Goal: Task Accomplishment & Management: Manage account settings

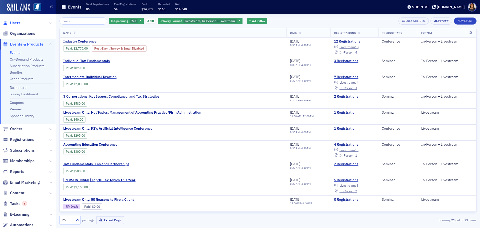
click at [11, 22] on span "Users" at bounding box center [15, 23] width 11 height 6
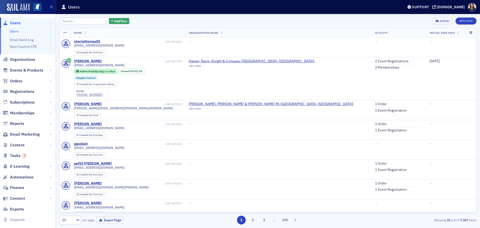
click at [17, 21] on span "Users" at bounding box center [15, 23] width 11 height 6
click at [167, 23] on div "Add Filter Export New User" at bounding box center [268, 21] width 417 height 7
click at [24, 59] on span "Organizations" at bounding box center [22, 60] width 25 height 6
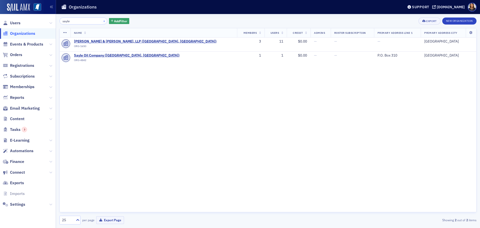
type input "sayle"
click at [102, 20] on button "×" at bounding box center [104, 21] width 5 height 5
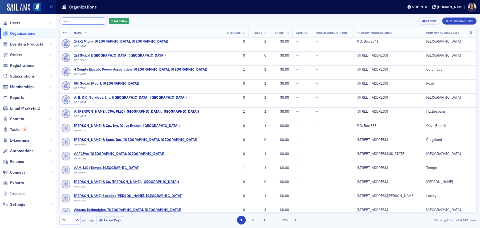
click at [79, 19] on input "search" at bounding box center [84, 21] width 48 height 7
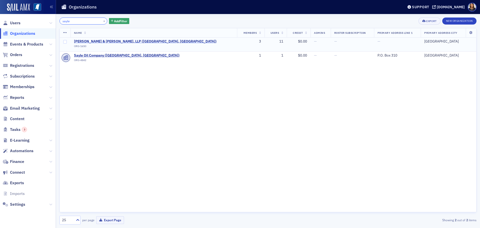
type input "sayle"
click at [107, 42] on span "[PERSON_NAME] & [PERSON_NAME], LLP ([GEOGRAPHIC_DATA], [GEOGRAPHIC_DATA])" at bounding box center [145, 41] width 143 height 5
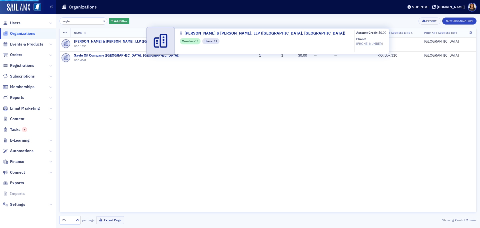
select select "US"
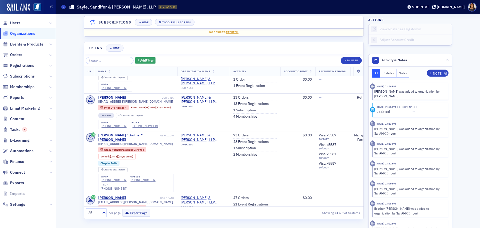
scroll to position [85, 0]
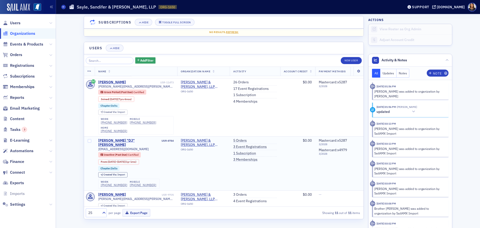
scroll to position [248, 0]
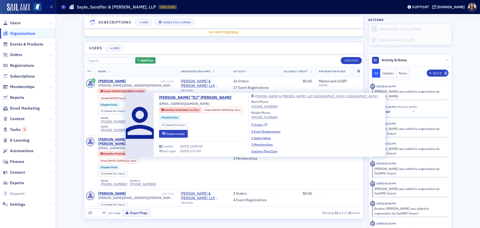
click at [267, 124] on link "5 Orders" at bounding box center [259, 124] width 16 height 5
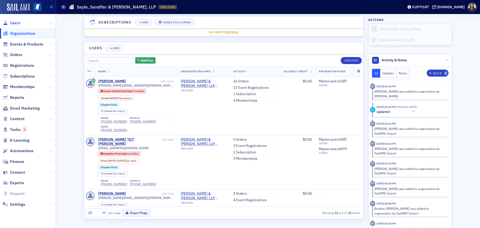
click at [12, 24] on span "Users" at bounding box center [15, 23] width 11 height 6
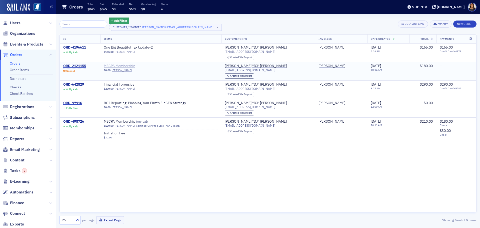
click at [118, 66] on span "MSCPA Membership" at bounding box center [135, 66] width 63 height 5
click at [20, 93] on link "Check Batches" at bounding box center [21, 93] width 23 height 5
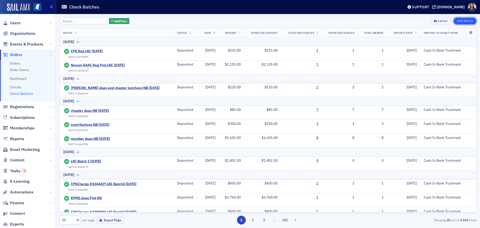
click at [464, 20] on button "New Batch" at bounding box center [465, 21] width 23 height 7
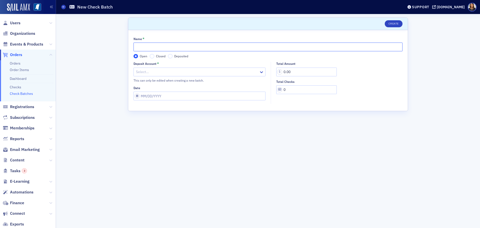
click at [154, 48] on input "Name *" at bounding box center [268, 47] width 269 height 9
type input "Member dues NB [DATE]"
click at [170, 74] on div at bounding box center [197, 72] width 123 height 6
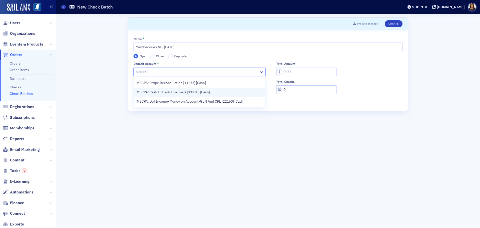
click at [174, 93] on span "MSCPA: Cash In Bank Trustmark [11230] [Cash]" at bounding box center [173, 92] width 73 height 5
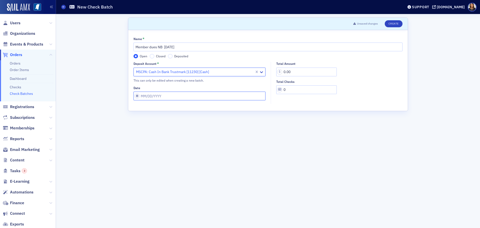
select select "8"
select select "2025"
click at [174, 96] on input "Date" at bounding box center [200, 96] width 132 height 9
click at [174, 153] on div "26" at bounding box center [174, 153] width 6 height 6
type input "09/26/2025"
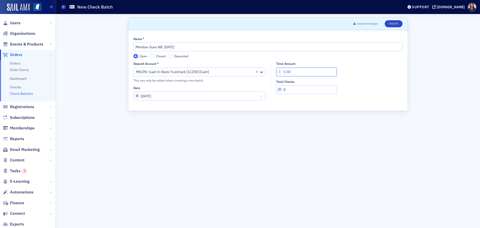
click at [287, 72] on input "0.00" at bounding box center [306, 72] width 61 height 9
click at [293, 73] on input "1,170.00" at bounding box center [306, 72] width 61 height 9
drag, startPoint x: 292, startPoint y: 72, endPoint x: 294, endPoint y: 72, distance: 2.8
click at [294, 72] on input "1,170.00" at bounding box center [306, 72] width 61 height 9
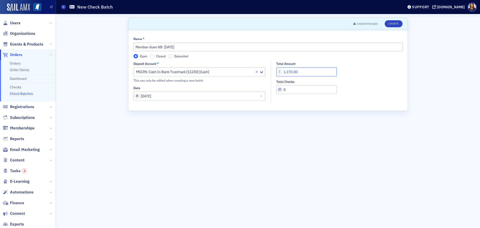
click at [292, 72] on input "1,170.00" at bounding box center [306, 72] width 61 height 9
type input "1,175.00"
click at [290, 91] on input "0" at bounding box center [306, 89] width 61 height 9
type input "7"
click at [393, 23] on button "Create" at bounding box center [394, 23] width 18 height 7
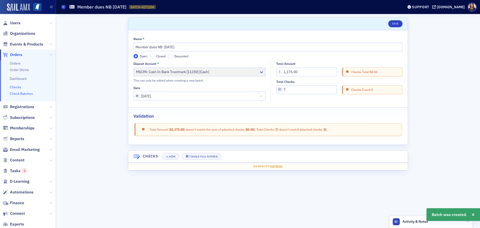
click at [20, 89] on link "Checks" at bounding box center [16, 87] width 12 height 5
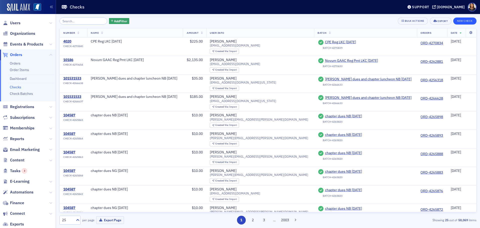
click at [458, 18] on div "Add Filter Bulk Actions Export New Check Number Name Amount User Info Batch Ord…" at bounding box center [268, 121] width 417 height 214
click at [459, 19] on button "New Check" at bounding box center [464, 21] width 23 height 7
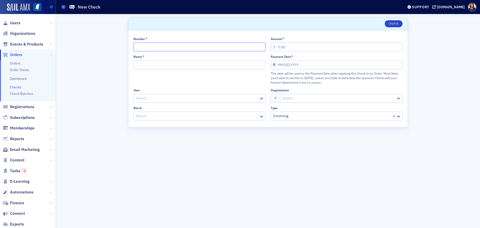
click at [167, 47] on input "Number *" at bounding box center [200, 47] width 132 height 9
type input "27449"
click at [170, 64] on input "Name *" at bounding box center [200, 65] width 132 height 9
type input "Member dues NG 9.26.25"
click at [183, 101] on div at bounding box center [197, 98] width 123 height 6
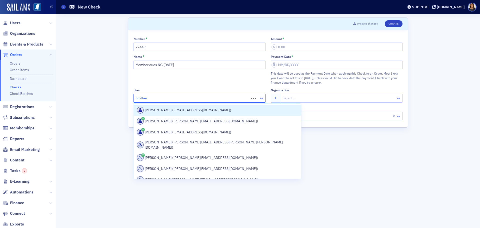
type input "brother"
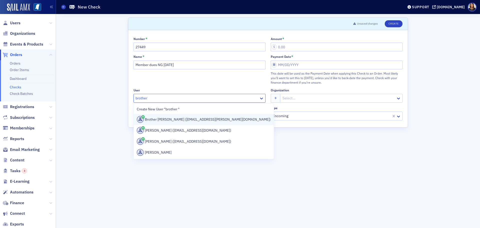
click at [186, 118] on div "Brother Sandifer (brother@sayle-sandifer.com)" at bounding box center [204, 119] width 134 height 7
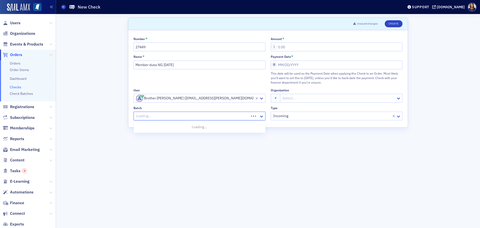
click at [181, 114] on div at bounding box center [192, 116] width 113 height 6
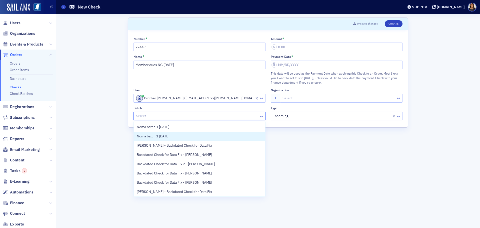
scroll to position [10, 0]
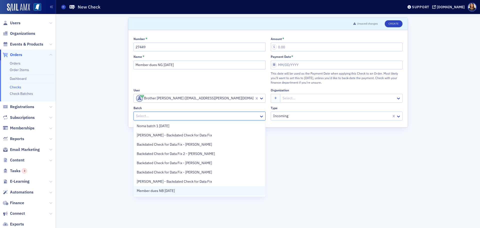
click at [186, 190] on div "Member dues NB 9.26.25" at bounding box center [200, 190] width 126 height 5
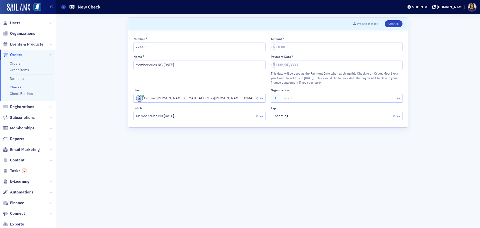
click at [166, 71] on div "Name * Member dues NG 9.26.25" at bounding box center [200, 70] width 132 height 30
click at [162, 66] on input "Member dues NG 9.26.25" at bounding box center [200, 65] width 132 height 9
type input "Member dues NB 9.26.25"
click at [289, 45] on input "Amount *" at bounding box center [337, 47] width 132 height 9
type input "220.00"
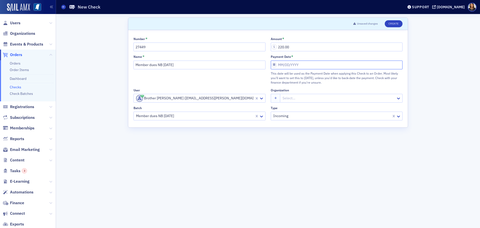
click at [301, 68] on input "Payment Date *" at bounding box center [337, 65] width 132 height 9
select select "8"
select select "2025"
click at [312, 122] on div "26" at bounding box center [312, 122] width 6 height 6
type input "09/26/2025"
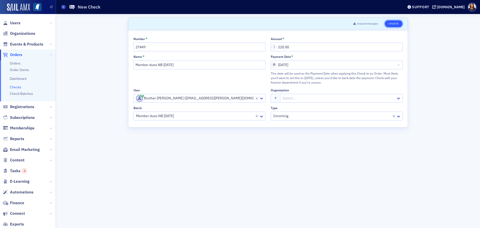
click at [393, 23] on button "Create" at bounding box center [394, 23] width 18 height 7
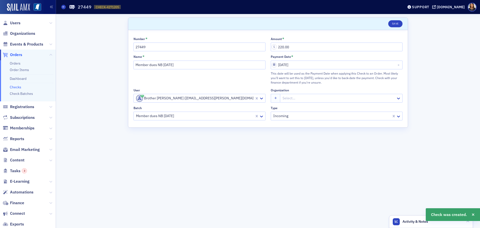
click at [16, 87] on link "Checks" at bounding box center [16, 87] width 12 height 5
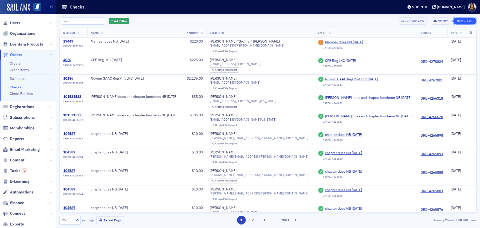
click at [465, 18] on button "New Check" at bounding box center [464, 21] width 23 height 7
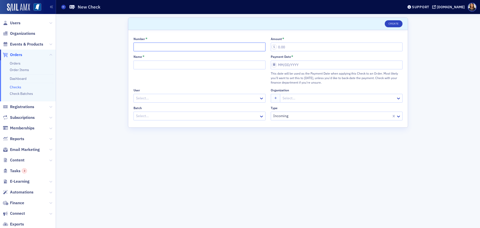
click at [156, 47] on input "Number *" at bounding box center [200, 47] width 132 height 9
type input "27449"
click at [166, 63] on input "Name *" at bounding box center [200, 65] width 132 height 9
type input "Member dues NB 9.26.25"
click at [164, 98] on div at bounding box center [197, 98] width 123 height 6
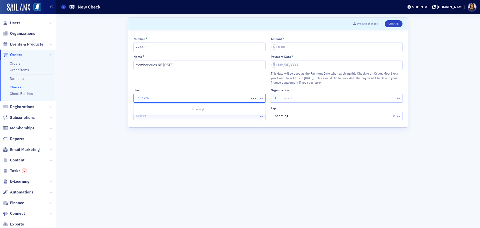
type input "Lisa sand"
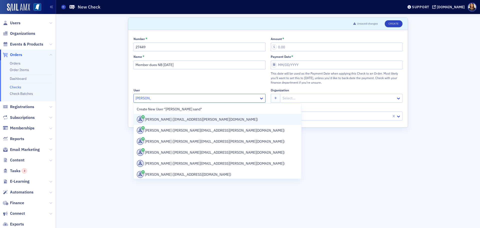
click at [163, 117] on div "Lisa Sandifer (lisasandifer@sayle-sandifer.com)" at bounding box center [218, 119] width 162 height 7
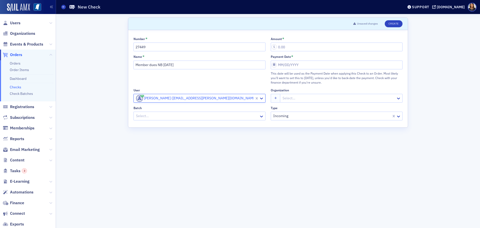
click at [165, 117] on div at bounding box center [197, 116] width 123 height 6
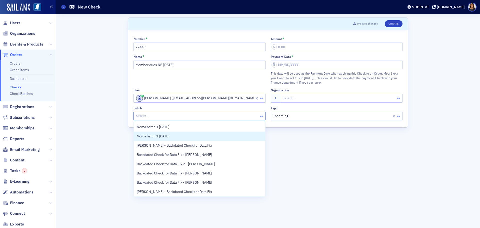
scroll to position [10, 0]
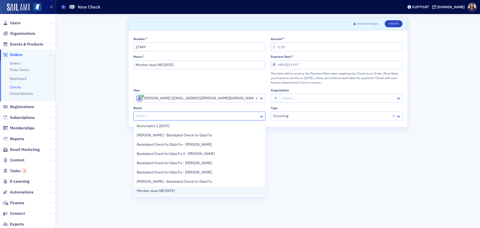
click at [193, 190] on div "Member dues NB 9.26.25" at bounding box center [200, 190] width 126 height 5
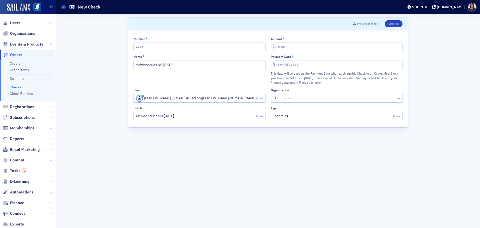
click at [288, 52] on div "Number * 27449 Amount * Name * Member dues NB 9.26.25 Payment Date * This date …" at bounding box center [268, 78] width 269 height 83
click at [286, 49] on input "Amount *" at bounding box center [337, 47] width 132 height 9
type input "220.00"
select select "8"
select select "2025"
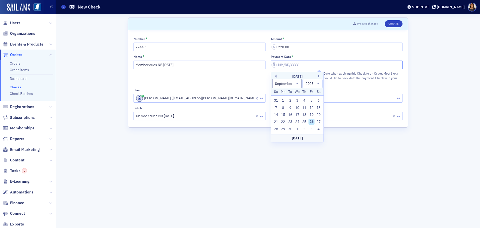
click at [305, 61] on input "Payment Date *" at bounding box center [337, 65] width 132 height 9
click at [312, 123] on div "26" at bounding box center [312, 122] width 6 height 6
type input "09/26/2025"
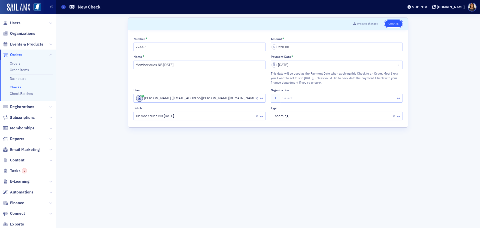
click at [394, 25] on button "Create" at bounding box center [394, 23] width 18 height 7
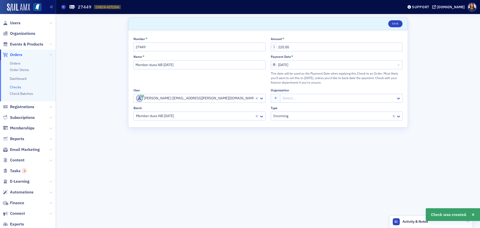
click at [15, 87] on link "Checks" at bounding box center [16, 87] width 12 height 5
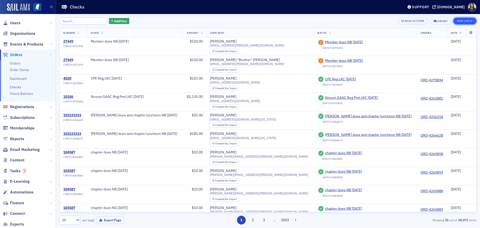
click at [462, 20] on button "New Check" at bounding box center [464, 21] width 23 height 7
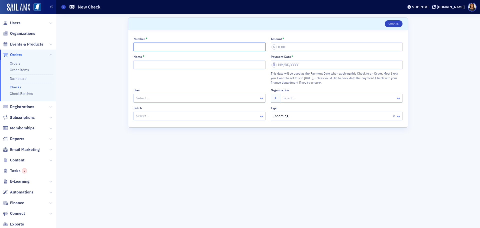
click at [155, 45] on input "Number *" at bounding box center [200, 47] width 132 height 9
type input "27449"
click at [153, 67] on input "Name *" at bounding box center [200, 65] width 132 height 9
type input "b"
type input "Member dues NB 9.26.25"
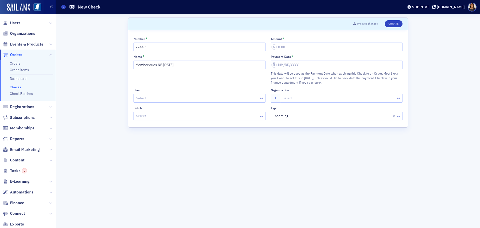
click at [170, 92] on div "User" at bounding box center [200, 90] width 132 height 4
click at [170, 96] on div at bounding box center [197, 98] width 123 height 6
type input "[PERSON_NAME]"
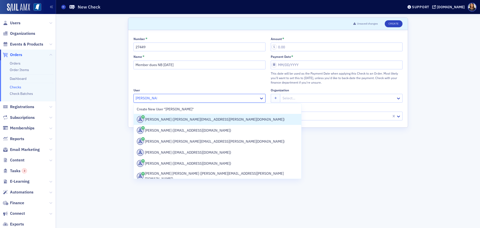
click at [177, 120] on div "[PERSON_NAME] ([PERSON_NAME][EMAIL_ADDRESS][PERSON_NAME][DOMAIN_NAME])" at bounding box center [218, 119] width 162 height 7
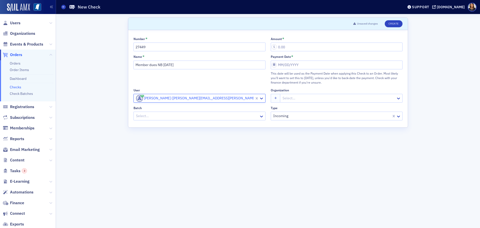
click at [178, 118] on div at bounding box center [197, 116] width 123 height 6
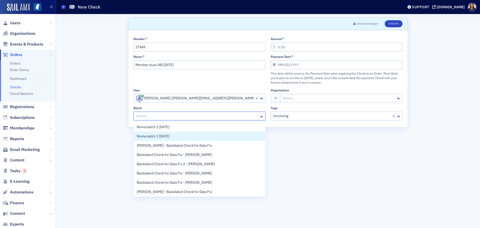
scroll to position [10, 0]
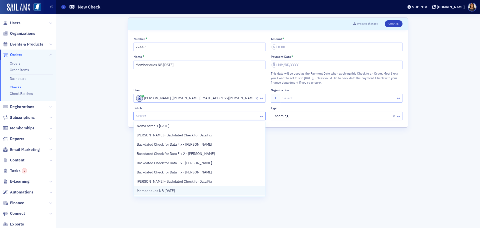
click at [194, 189] on div "Member dues NB 9.26.25" at bounding box center [200, 190] width 126 height 5
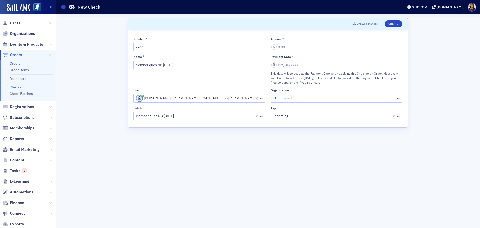
click at [299, 45] on input "Amount *" at bounding box center [337, 47] width 132 height 9
type input "220.00"
select select "8"
select select "2025"
click at [304, 63] on input "Payment Date *" at bounding box center [337, 65] width 132 height 9
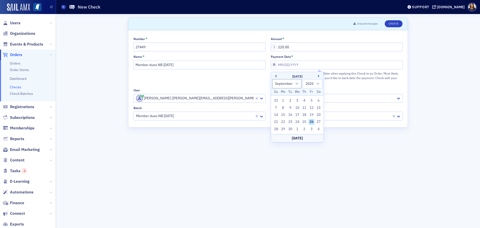
click at [312, 120] on div "26" at bounding box center [312, 122] width 6 height 6
type input "09/26/2025"
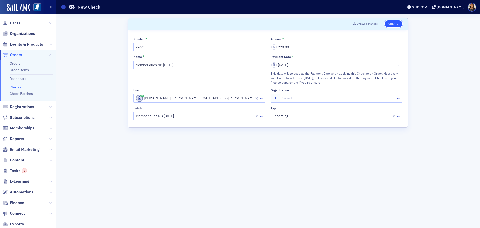
click at [393, 23] on button "Create" at bounding box center [394, 23] width 18 height 7
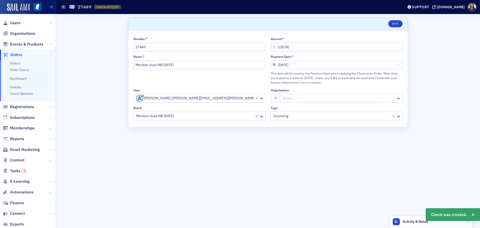
click at [18, 89] on link "Checks" at bounding box center [16, 87] width 12 height 5
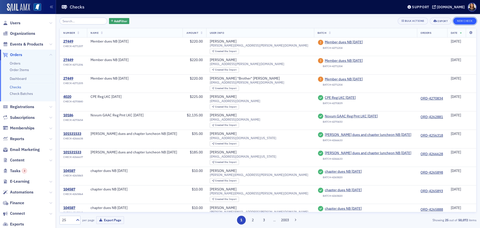
click at [460, 20] on button "New Check" at bounding box center [464, 21] width 23 height 7
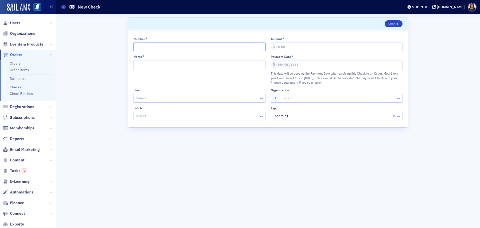
click at [159, 48] on input "Number *" at bounding box center [200, 47] width 132 height 9
type input "27449"
click at [166, 66] on input "Name *" at bounding box center [200, 65] width 132 height 9
type input "Member dues NB 9.26.25"
click at [155, 98] on div at bounding box center [197, 98] width 123 height 6
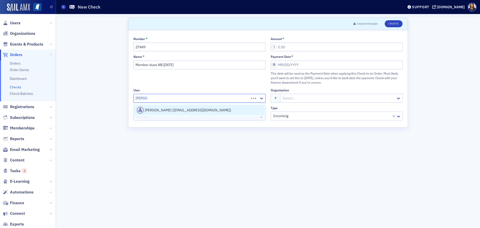
type input "D.J. Bilsk"
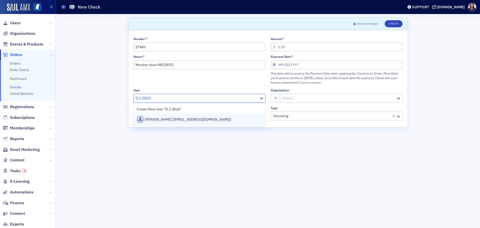
click at [169, 120] on div "DJ Bilsky (djbilsky@gmail.com)" at bounding box center [200, 119] width 126 height 7
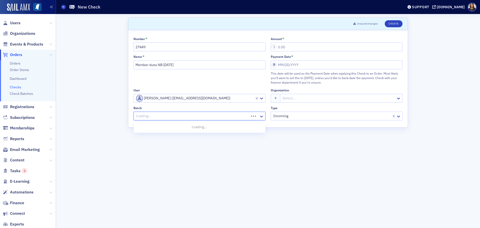
click at [168, 116] on div at bounding box center [192, 116] width 113 height 6
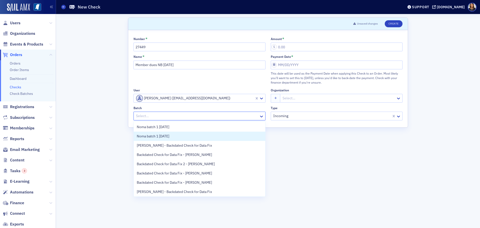
scroll to position [10, 0]
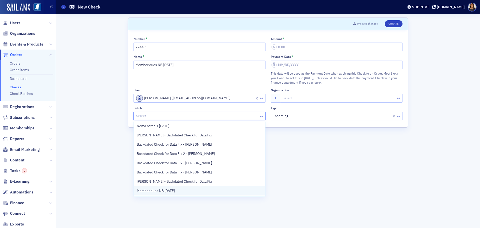
click at [179, 188] on div "Member dues NB 9.26.25" at bounding box center [200, 190] width 126 height 5
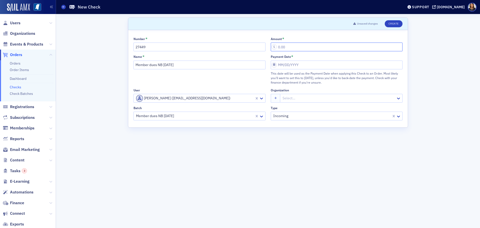
click at [282, 47] on input "Amount *" at bounding box center [337, 47] width 132 height 9
type input "180.00"
select select "8"
select select "2025"
click at [295, 65] on input "Payment Date *" at bounding box center [337, 65] width 132 height 9
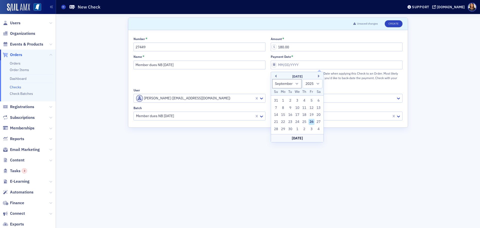
click at [311, 120] on div "26" at bounding box center [312, 122] width 6 height 6
type input "09/26/2025"
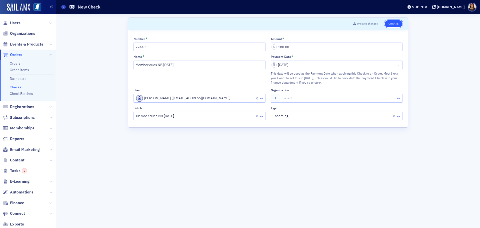
click at [392, 22] on button "Create" at bounding box center [394, 23] width 18 height 7
click at [17, 88] on link "Checks" at bounding box center [16, 87] width 12 height 5
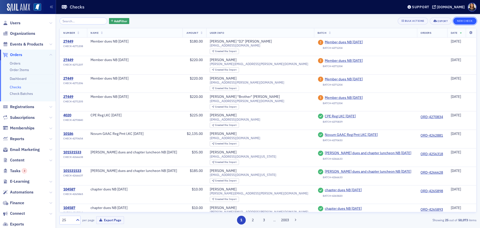
click at [465, 21] on button "New Check" at bounding box center [464, 21] width 23 height 7
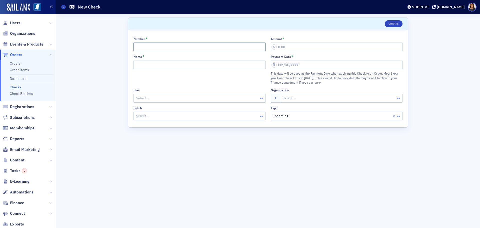
click at [162, 46] on input "Number *" at bounding box center [200, 47] width 132 height 9
type input "4062"
click at [163, 70] on div "Name *" at bounding box center [200, 70] width 132 height 30
click at [163, 65] on input "Name *" at bounding box center [200, 65] width 132 height 9
type input "Member dues NB 9.26.25"
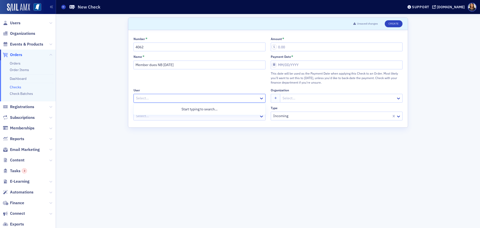
click at [158, 97] on div at bounding box center [197, 98] width 123 height 6
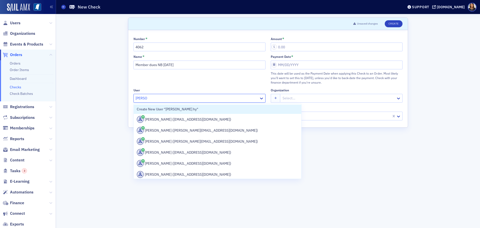
type input "pam hya"
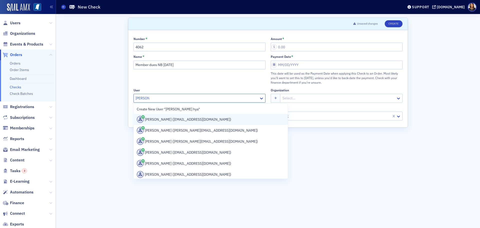
click at [172, 120] on div "Pam Hyatt (retired.calculator7@gmail.com)" at bounding box center [211, 119] width 148 height 7
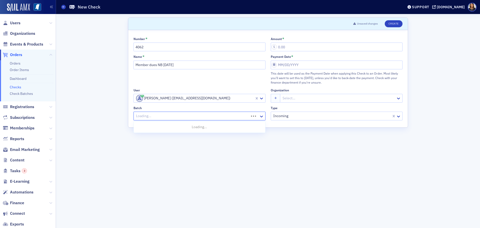
click at [173, 116] on div at bounding box center [192, 116] width 113 height 6
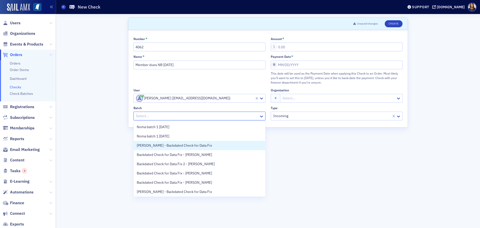
scroll to position [10, 0]
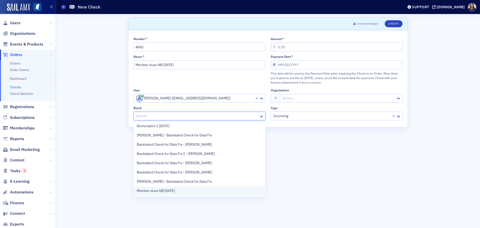
click at [178, 191] on div "Member dues NB 9.26.25" at bounding box center [200, 190] width 126 height 5
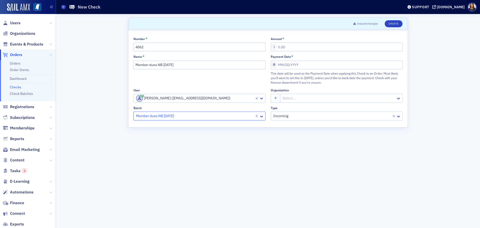
click at [276, 41] on div "Amount *" at bounding box center [337, 44] width 132 height 14
click at [281, 47] on input "Amount *" at bounding box center [337, 47] width 132 height 9
type input "50.00"
select select "8"
select select "2025"
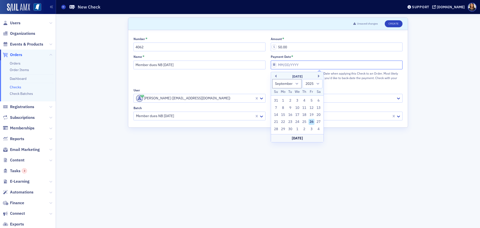
click at [303, 62] on input "Payment Date *" at bounding box center [337, 65] width 132 height 9
click at [313, 121] on div "26" at bounding box center [312, 122] width 6 height 6
type input "09/26/2025"
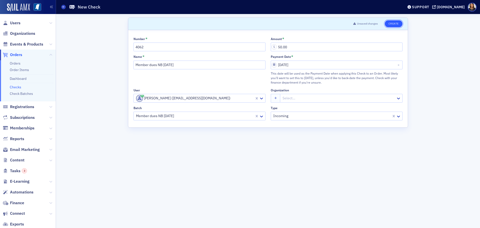
click at [397, 23] on button "Create" at bounding box center [394, 23] width 18 height 7
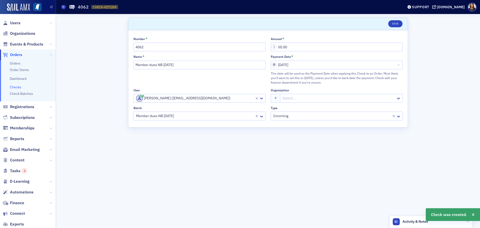
click at [16, 87] on link "Checks" at bounding box center [16, 87] width 12 height 5
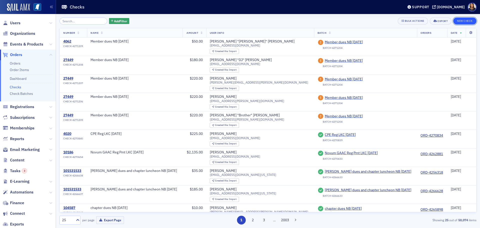
click at [462, 20] on button "New Check" at bounding box center [464, 21] width 23 height 7
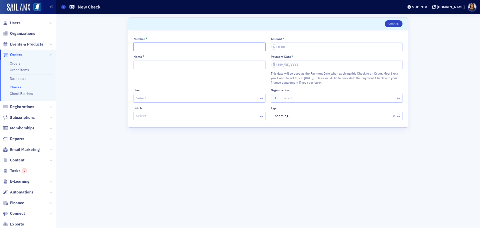
click at [157, 47] on input "Number *" at bounding box center [200, 47] width 132 height 9
type input "83829"
click at [156, 66] on input "Name *" at bounding box center [200, 65] width 132 height 9
type input "Member dues NB 9.26.25"
click at [169, 93] on div "User Select…" at bounding box center [200, 95] width 132 height 14
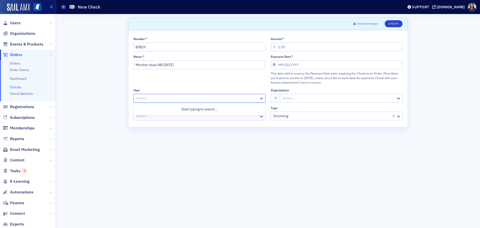
click at [168, 97] on div at bounding box center [197, 98] width 123 height 6
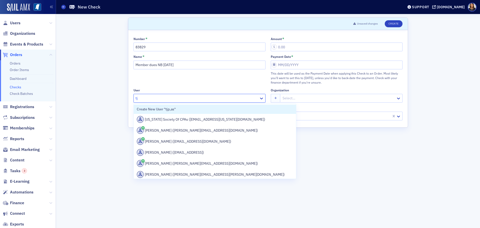
type input "t"
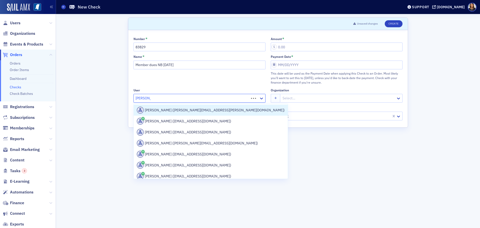
type input "thomas fis"
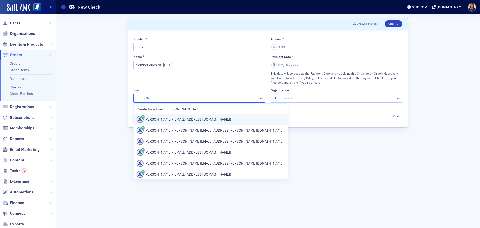
click at [174, 121] on div "Tommy Fisackerly (sales@fisackerlysales.com)" at bounding box center [211, 119] width 148 height 7
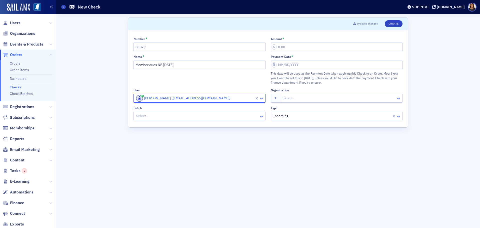
click at [169, 111] on div "Batch Select…" at bounding box center [200, 113] width 132 height 14
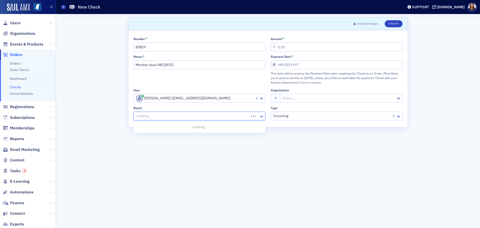
click at [171, 113] on div at bounding box center [192, 116] width 113 height 6
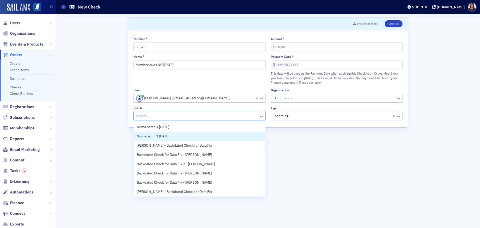
scroll to position [10, 0]
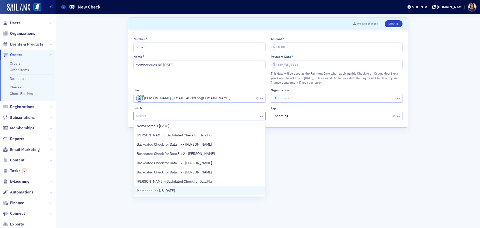
click at [193, 189] on div "Member dues NB 9.26.25" at bounding box center [200, 190] width 126 height 5
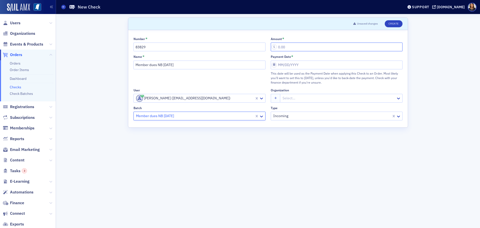
click at [289, 51] on input "Amount *" at bounding box center [337, 47] width 132 height 9
type input "50.00"
select select "8"
select select "2025"
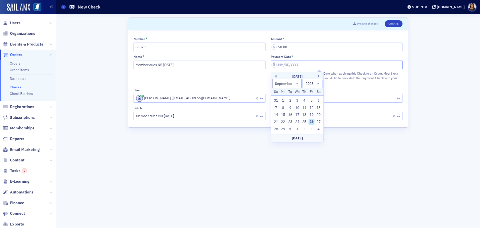
click at [291, 64] on input "Payment Date *" at bounding box center [337, 65] width 132 height 9
click at [310, 122] on div "26" at bounding box center [312, 122] width 6 height 6
type input "09/26/2025"
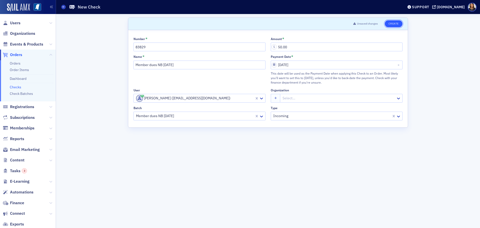
click at [391, 22] on button "Create" at bounding box center [394, 23] width 18 height 7
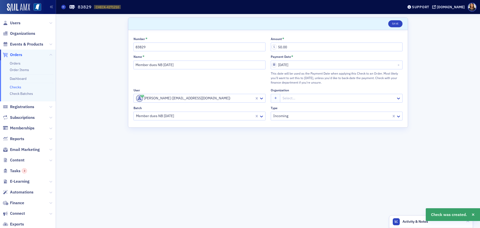
click at [17, 87] on link "Checks" at bounding box center [16, 87] width 12 height 5
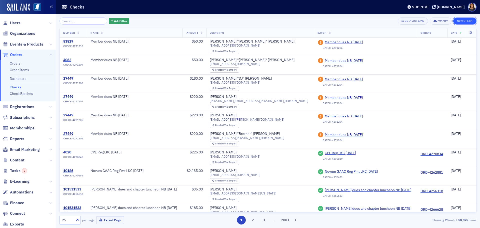
click at [461, 20] on button "New Check" at bounding box center [464, 21] width 23 height 7
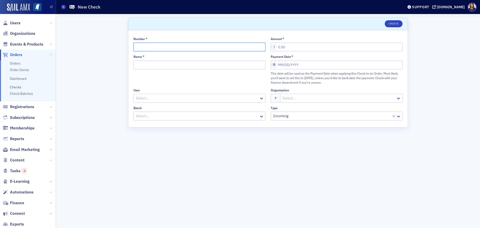
click at [178, 47] on input "Number *" at bounding box center [200, 47] width 132 height 9
type input "160"
click at [169, 64] on input "Name *" at bounding box center [200, 65] width 132 height 9
type input "Member dues NB 9.26.25"
click at [158, 98] on div at bounding box center [197, 98] width 123 height 6
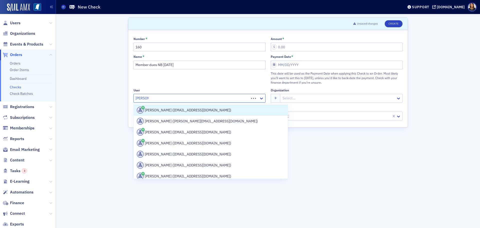
type input "Julie pee"
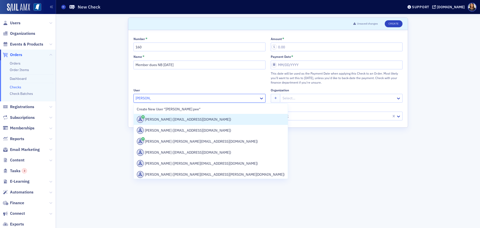
click at [174, 122] on div "Julie Peek (juliedpeek@yahoo.com)" at bounding box center [211, 119] width 148 height 7
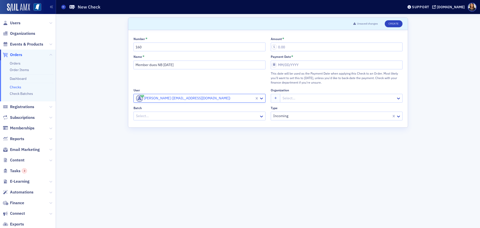
click at [182, 119] on div at bounding box center [197, 116] width 123 height 6
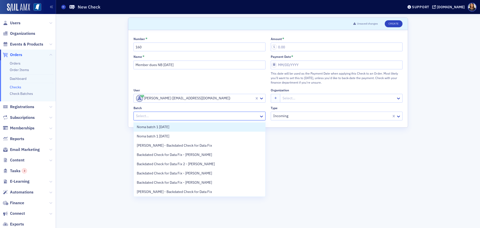
click at [182, 119] on div at bounding box center [197, 116] width 123 height 6
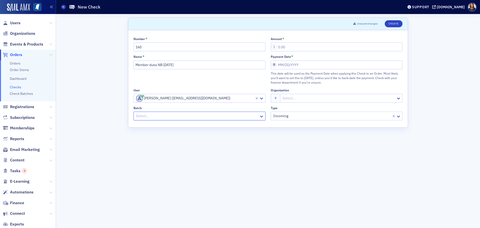
click at [202, 117] on div at bounding box center [197, 116] width 123 height 6
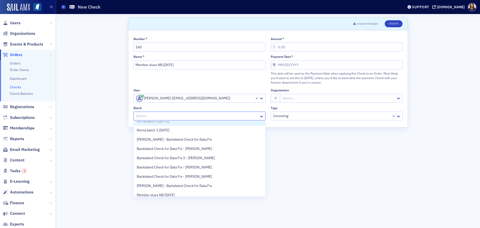
scroll to position [10, 0]
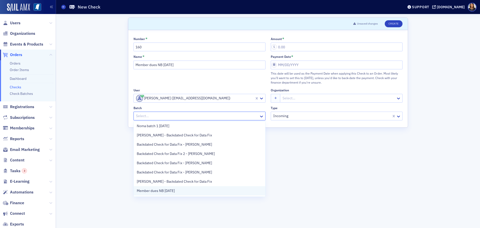
click at [185, 190] on div "Member dues NB 9.26.25" at bounding box center [200, 190] width 126 height 5
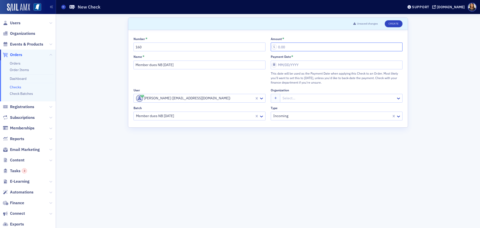
click at [304, 51] on input "Amount *" at bounding box center [337, 47] width 132 height 9
type input "185.00"
select select "8"
select select "2025"
click at [305, 67] on input "Payment Date *" at bounding box center [337, 65] width 132 height 9
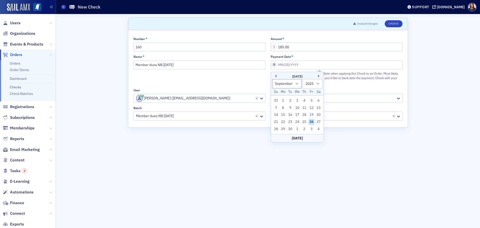
click at [311, 121] on div "26" at bounding box center [312, 122] width 6 height 6
type input "09/26/2025"
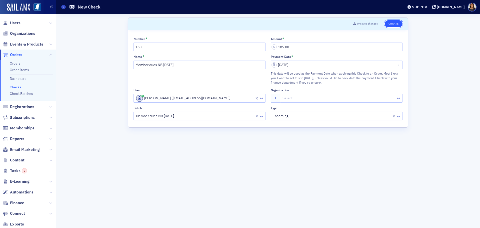
click at [389, 23] on button "Create" at bounding box center [394, 23] width 18 height 7
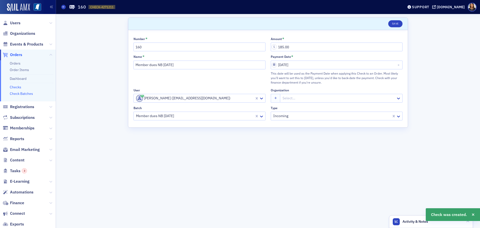
click at [17, 94] on link "Check Batches" at bounding box center [21, 93] width 23 height 5
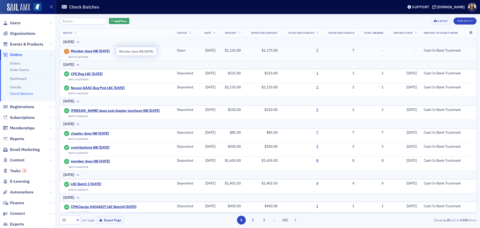
click at [91, 52] on span "Member dues NB 9.26.25" at bounding box center [94, 51] width 46 height 5
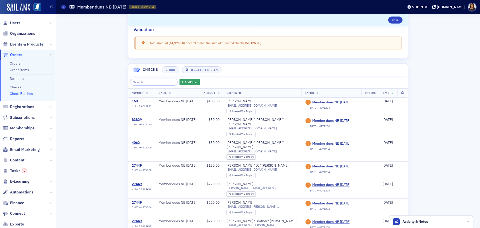
scroll to position [87, 0]
click at [137, 200] on div "27449" at bounding box center [142, 202] width 20 height 5
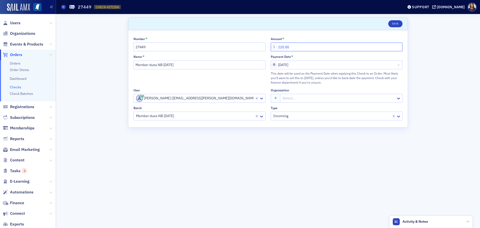
click at [285, 47] on input "220.00" at bounding box center [337, 47] width 132 height 9
type input "270.00"
click at [395, 23] on button "Save" at bounding box center [395, 23] width 14 height 7
click at [23, 94] on link "Check Batches" at bounding box center [21, 93] width 23 height 5
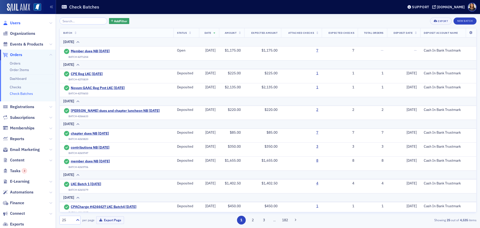
click at [18, 23] on span "Users" at bounding box center [15, 23] width 11 height 6
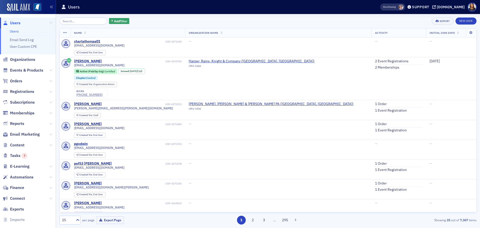
click at [75, 23] on input "search" at bounding box center [84, 21] width 48 height 7
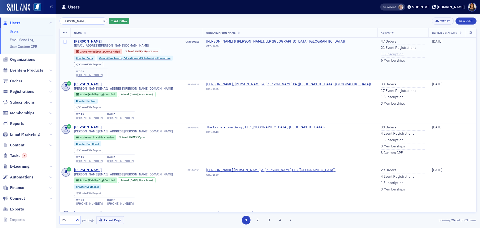
type input "lisa sand"
click at [381, 54] on link "1 Subscription" at bounding box center [392, 54] width 23 height 5
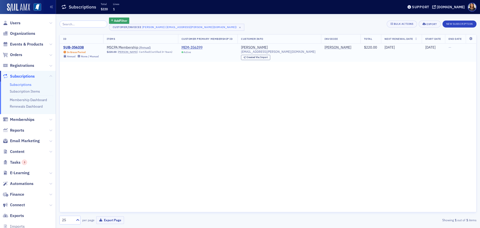
click at [74, 47] on div "SUB-356338" at bounding box center [81, 47] width 36 height 5
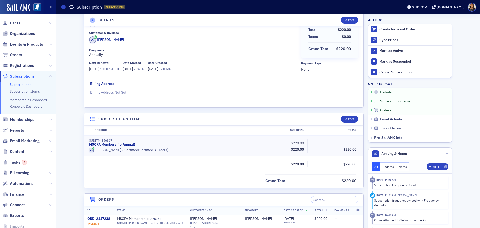
scroll to position [50, 0]
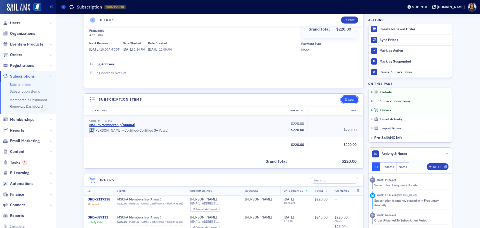
click at [346, 100] on icon "button" at bounding box center [346, 99] width 3 height 3
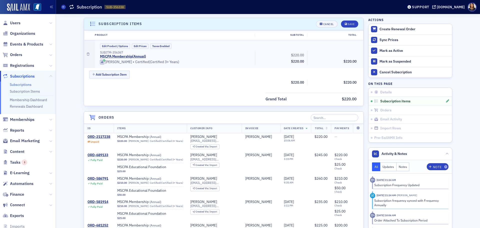
scroll to position [126, 0]
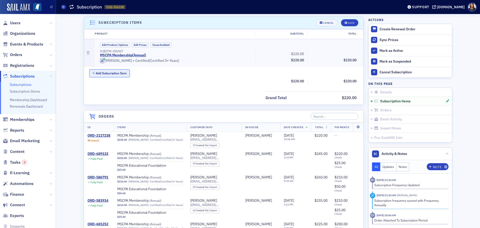
click at [113, 74] on button "Add Subscription Item" at bounding box center [109, 73] width 41 height 8
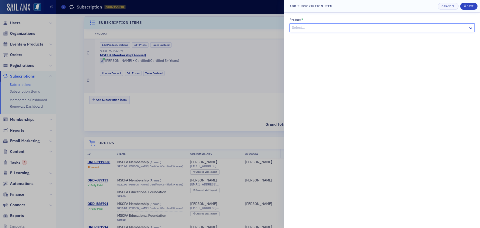
click at [336, 29] on div at bounding box center [380, 28] width 176 height 6
type input "educa"
click at [385, 31] on div at bounding box center [380, 28] width 176 height 6
click at [449, 8] on div "Cancel" at bounding box center [449, 6] width 11 height 3
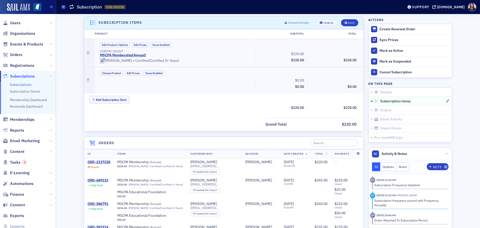
click at [89, 81] on div at bounding box center [89, 80] width 11 height 26
click at [87, 82] on icon "button" at bounding box center [88, 80] width 3 height 3
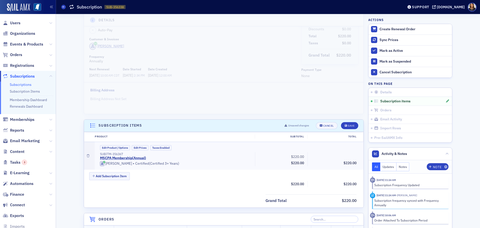
scroll to position [22, 0]
click at [328, 127] on div "Cancel" at bounding box center [328, 127] width 11 height 3
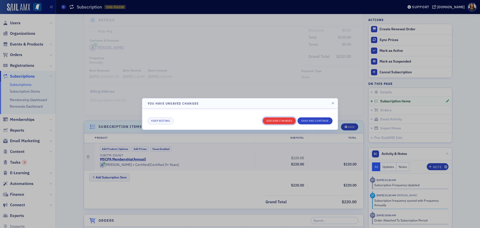
click at [281, 120] on button "Discard changes" at bounding box center [279, 120] width 33 height 7
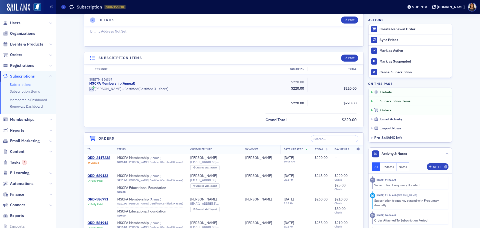
scroll to position [0, 0]
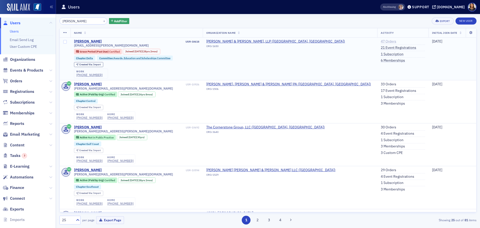
click at [381, 40] on link "47 Orders" at bounding box center [389, 41] width 16 height 5
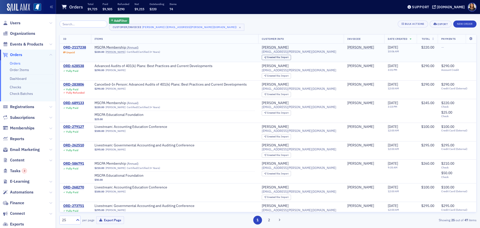
click at [76, 47] on div "ORD-2117238" at bounding box center [74, 47] width 23 height 5
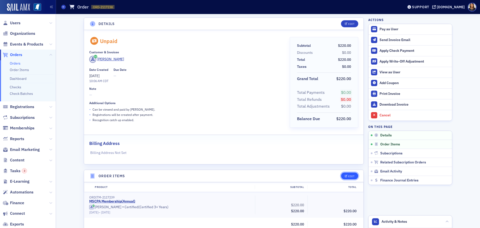
click at [349, 178] on div "Edit" at bounding box center [351, 176] width 6 height 3
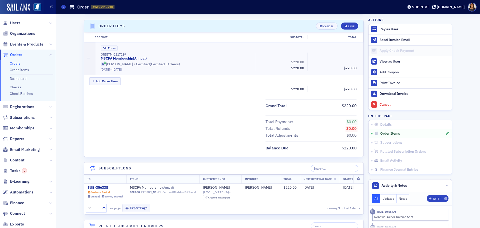
scroll to position [153, 0]
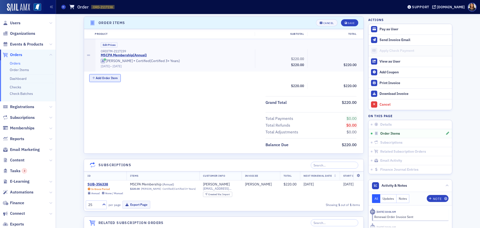
click at [101, 80] on button "Add Order Item" at bounding box center [105, 78] width 32 height 8
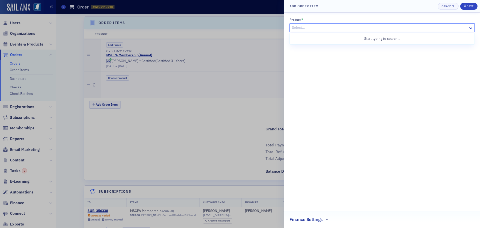
click at [306, 29] on div at bounding box center [380, 28] width 176 height 6
type input "educa"
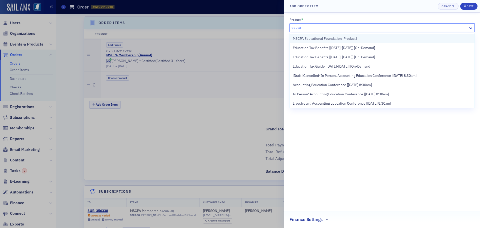
click at [326, 39] on span "MSCPA Educational Foundation [Product]" at bounding box center [325, 38] width 64 height 5
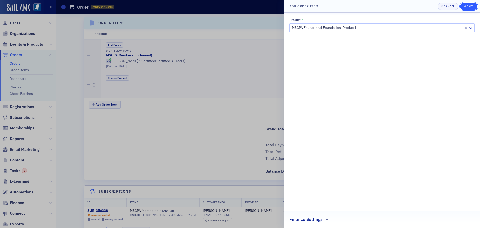
click at [468, 5] on div "Save" at bounding box center [470, 6] width 7 height 3
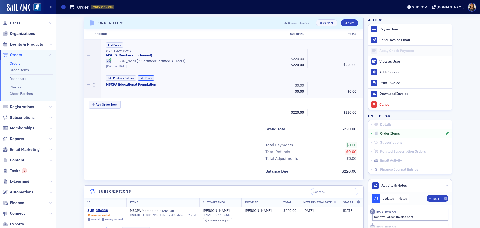
click at [146, 78] on button "Edit Prices" at bounding box center [146, 77] width 17 height 5
click at [293, 87] on input "0.00" at bounding box center [294, 85] width 25 height 7
type input "50.00"
click at [355, 22] on button "Save" at bounding box center [349, 22] width 17 height 7
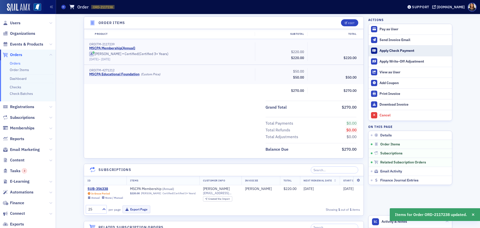
click at [381, 51] on div "Apply Check Payment" at bounding box center [415, 51] width 70 height 5
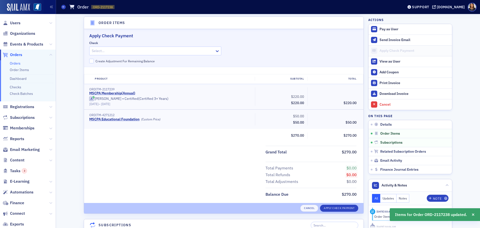
click at [195, 54] on div "Select…" at bounding box center [152, 50] width 125 height 7
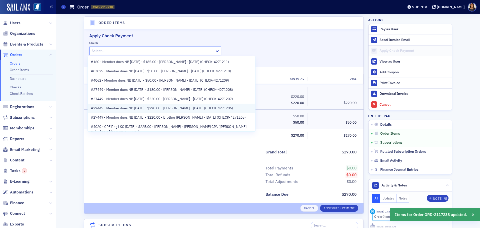
click at [169, 108] on span "#27449 - Member dues NB 9.26.25 - $270.00 - Lisa Sandifer - 9/26/2025 (CHECK-42…" at bounding box center [162, 108] width 142 height 5
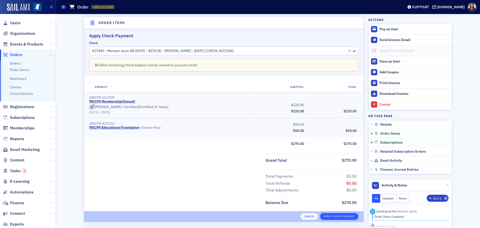
click at [324, 216] on button "Apply Check Payment" at bounding box center [339, 216] width 38 height 7
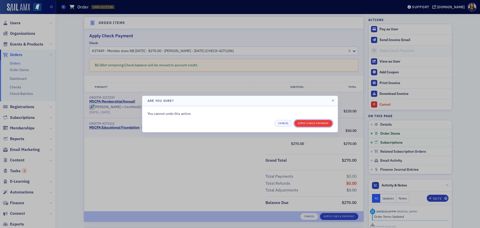
click at [316, 125] on button "Apply Check Payment" at bounding box center [313, 123] width 38 height 7
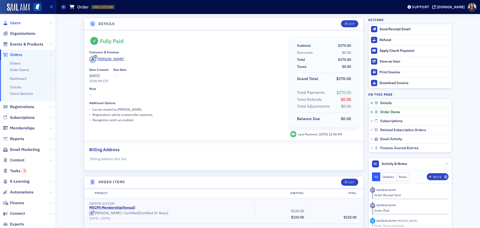
click at [12, 23] on span "Users" at bounding box center [15, 23] width 11 height 6
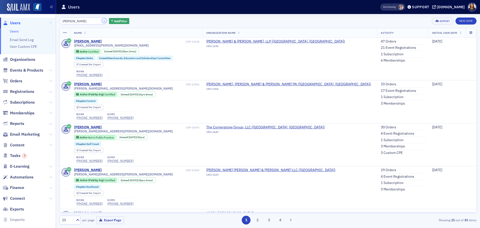
click at [102, 22] on button "×" at bounding box center [104, 21] width 5 height 5
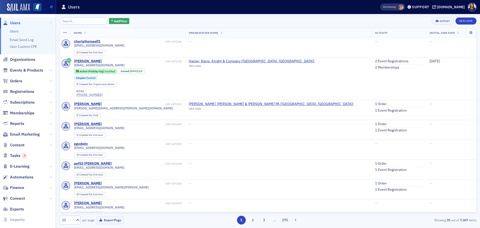
click at [90, 13] on header "Users Also Viewing Support ms-cpa.org" at bounding box center [268, 7] width 424 height 14
click at [89, 15] on div "Add Filter Export New User Name Organization Name Activity Initial Join Date ch…" at bounding box center [268, 121] width 417 height 214
click at [89, 17] on div "Add Filter Export New User Name Organization Name Activity Initial Join Date ch…" at bounding box center [268, 121] width 417 height 214
click at [88, 21] on input "search" at bounding box center [84, 21] width 48 height 7
type input "b"
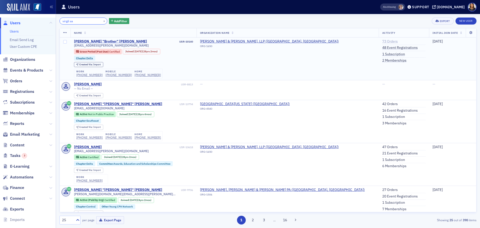
type input "virgil sa"
click at [382, 41] on link "73 Orders" at bounding box center [390, 41] width 16 height 5
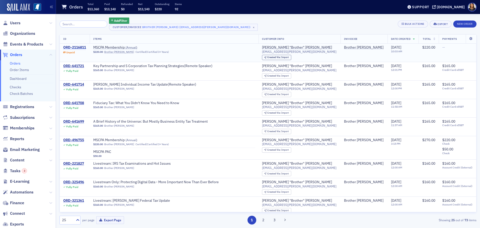
click at [80, 48] on div "ORD-2116811" at bounding box center [74, 47] width 23 height 5
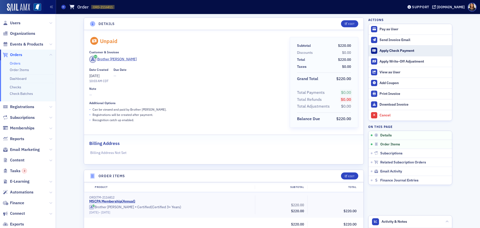
click at [385, 51] on div "Apply Check Payment" at bounding box center [415, 51] width 70 height 5
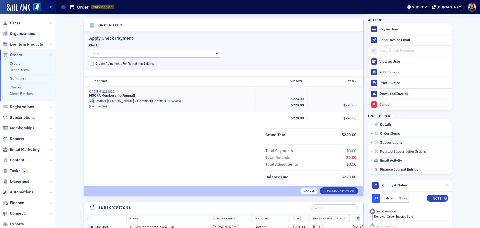
scroll to position [153, 0]
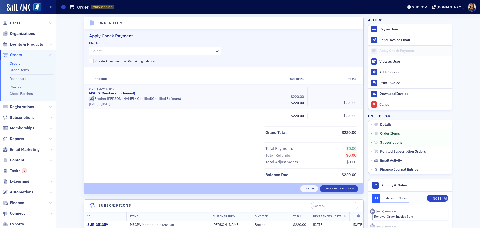
click at [208, 53] on div "Select…" at bounding box center [155, 51] width 132 height 9
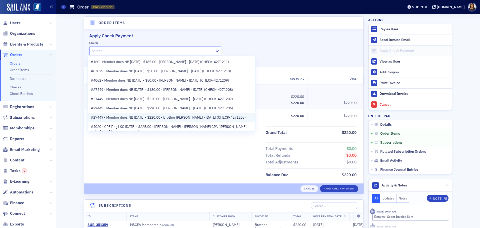
click at [177, 116] on span "#27449 - Member dues NB 9.26.25 - $220.00 - Brother Sandifer - 9/26/2025 (CHECK…" at bounding box center [168, 117] width 155 height 5
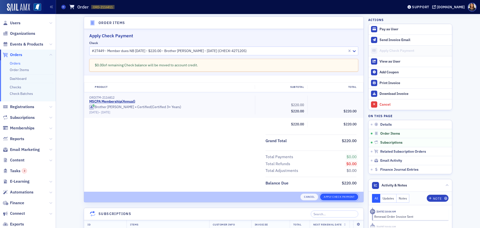
click at [338, 197] on button "Apply Check Payment" at bounding box center [339, 196] width 38 height 7
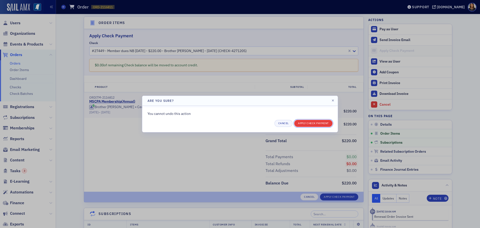
click at [318, 123] on button "Apply Check Payment" at bounding box center [313, 123] width 38 height 7
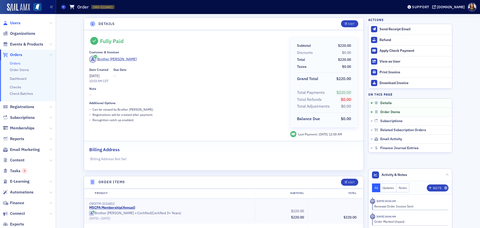
click at [14, 23] on span "Users" at bounding box center [15, 23] width 11 height 6
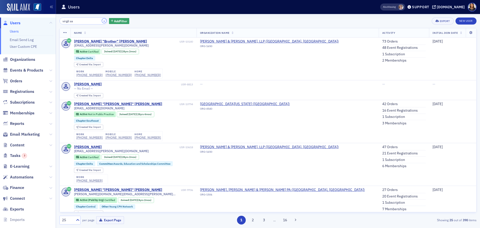
click at [102, 21] on button "×" at bounding box center [104, 21] width 5 height 5
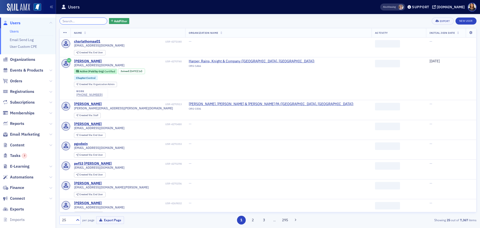
click at [86, 21] on input "search" at bounding box center [84, 21] width 48 height 7
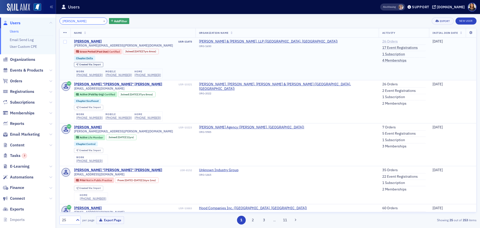
type input "[PERSON_NAME]"
click at [382, 42] on link "26 Orders" at bounding box center [390, 41] width 16 height 5
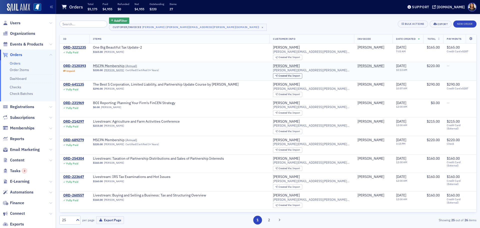
click at [78, 65] on div "ORD-2120393" at bounding box center [74, 66] width 23 height 5
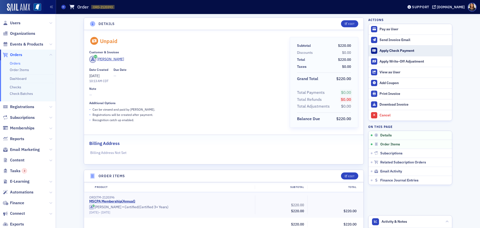
click at [387, 51] on div "Apply Check Payment" at bounding box center [415, 51] width 70 height 5
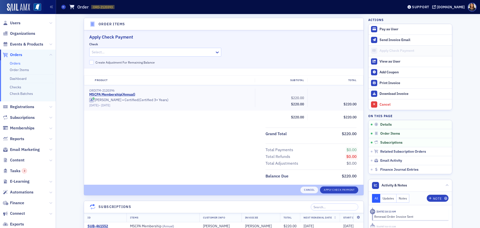
scroll to position [153, 0]
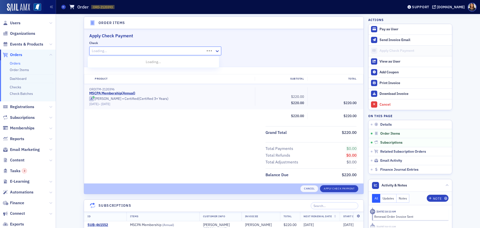
click at [179, 53] on div at bounding box center [147, 51] width 113 height 6
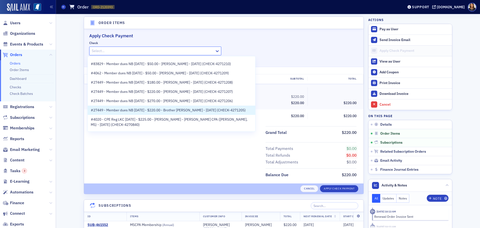
scroll to position [10, 0]
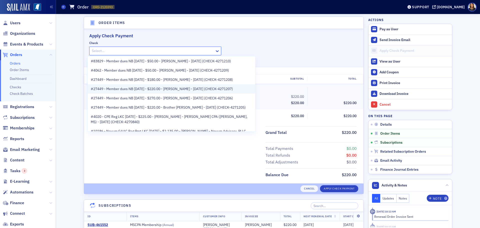
click at [180, 84] on div "#27449 - Member dues NB [DATE] - $220.00 - [PERSON_NAME] - [DATE] (CHECK-427120…" at bounding box center [172, 88] width 168 height 9
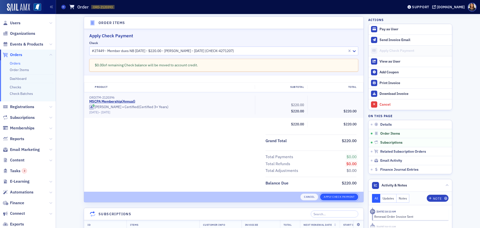
click at [334, 196] on button "Apply Check Payment" at bounding box center [339, 196] width 38 height 7
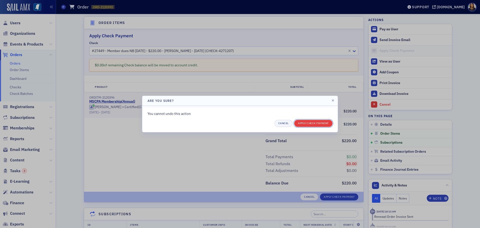
click at [315, 122] on button "Apply Check Payment" at bounding box center [313, 123] width 38 height 7
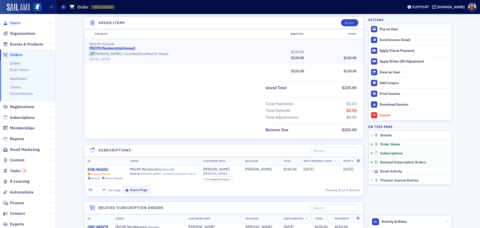
click at [14, 21] on span "Users" at bounding box center [15, 23] width 11 height 6
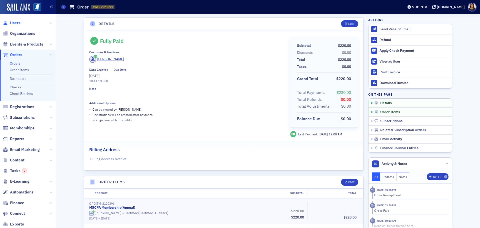
click at [11, 23] on span "Users" at bounding box center [15, 23] width 11 height 6
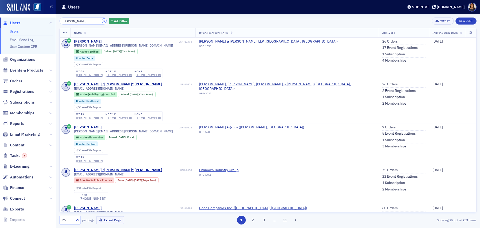
click at [102, 20] on button "×" at bounding box center [104, 21] width 5 height 5
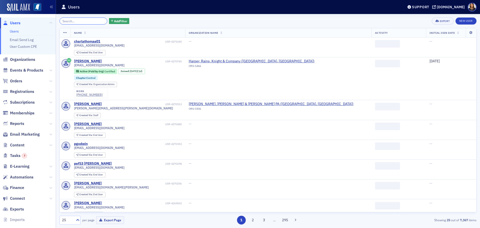
click at [81, 19] on input "search" at bounding box center [84, 21] width 48 height 7
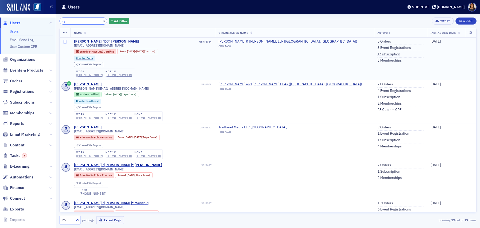
type input "dj"
click at [374, 38] on td "5 Orders 3 Event Registrations 1 Subscription 3 Memberships" at bounding box center [400, 59] width 53 height 43
click at [378, 40] on link "5 Orders" at bounding box center [385, 41] width 14 height 5
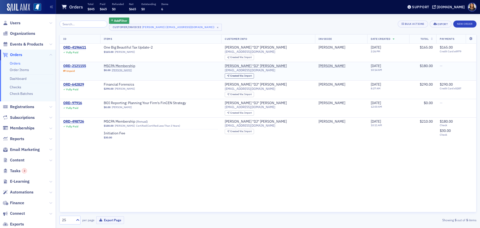
click at [74, 65] on div "ORD-2121155" at bounding box center [74, 66] width 23 height 5
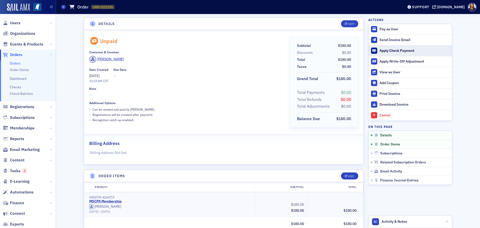
click at [382, 51] on div "Apply Check Payment" at bounding box center [415, 51] width 70 height 5
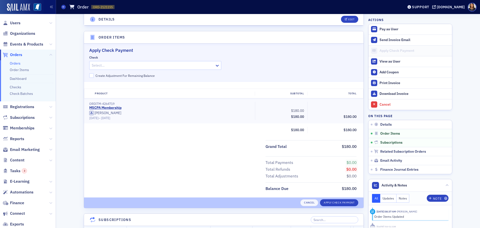
scroll to position [153, 0]
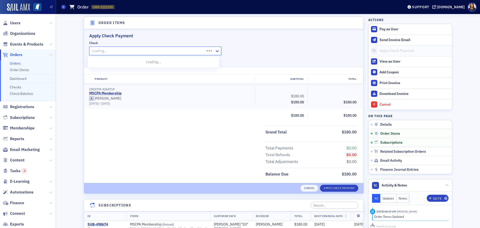
click at [201, 52] on div at bounding box center [147, 51] width 113 height 6
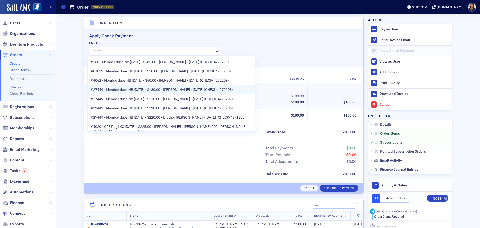
click at [177, 91] on span "#27449 - Member dues NB [DATE] - $180.00 - [PERSON_NAME] - [DATE] (CHECK-427120…" at bounding box center [162, 89] width 142 height 5
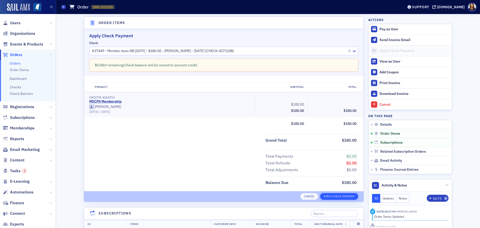
click at [337, 198] on button "Apply Check Payment" at bounding box center [339, 196] width 38 height 7
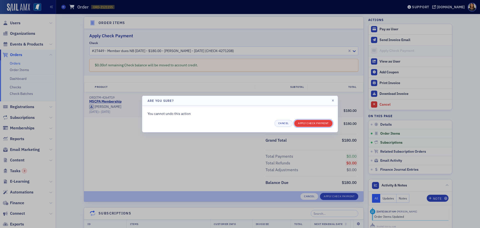
click at [311, 125] on button "Apply Check Payment" at bounding box center [313, 123] width 38 height 7
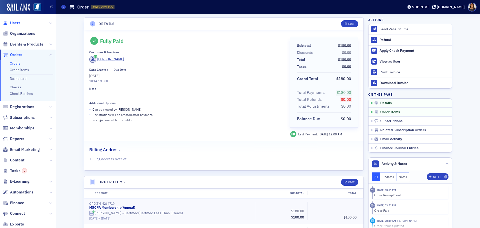
click at [14, 24] on span "Users" at bounding box center [15, 23] width 11 height 6
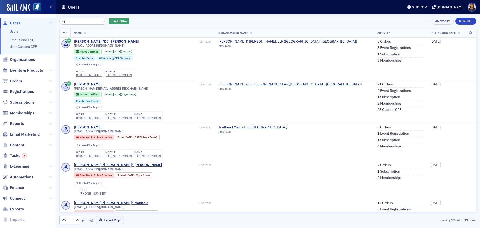
type input "d"
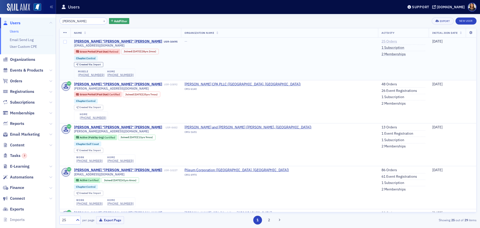
type input "[PERSON_NAME]"
click at [382, 41] on link "25 Orders" at bounding box center [390, 41] width 16 height 5
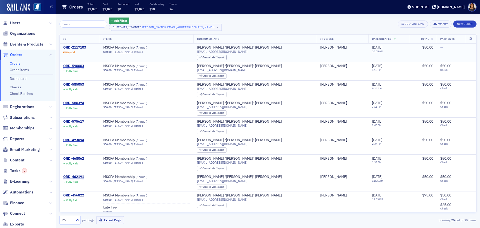
click at [81, 47] on div "ORD-2117103" at bounding box center [74, 47] width 23 height 5
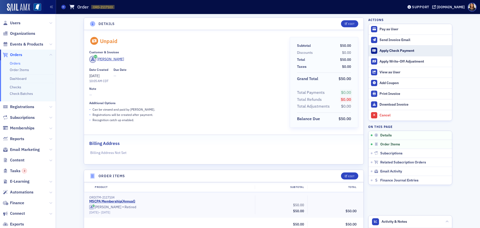
click at [382, 50] on div "Apply Check Payment" at bounding box center [415, 51] width 70 height 5
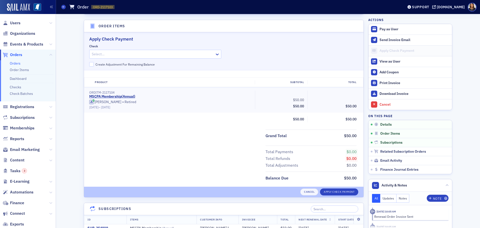
scroll to position [153, 0]
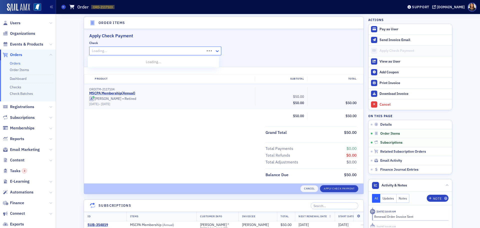
click at [217, 53] on icon at bounding box center [217, 51] width 5 height 5
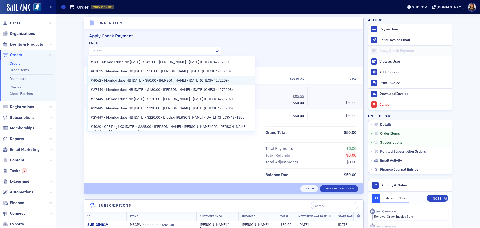
click at [180, 80] on span "#4062 - Member dues NB [DATE] - $50.00 - [PERSON_NAME] - [DATE] (CHECK-4271209)" at bounding box center [160, 80] width 138 height 5
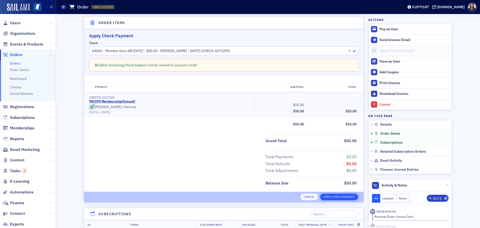
click at [327, 198] on button "Apply Check Payment" at bounding box center [339, 196] width 38 height 7
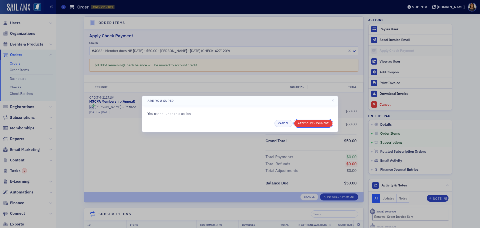
click at [318, 125] on button "Apply Check Payment" at bounding box center [313, 123] width 38 height 7
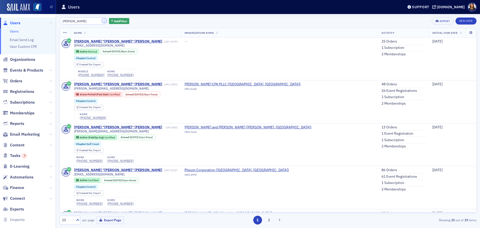
click at [102, 22] on button "×" at bounding box center [104, 21] width 5 height 5
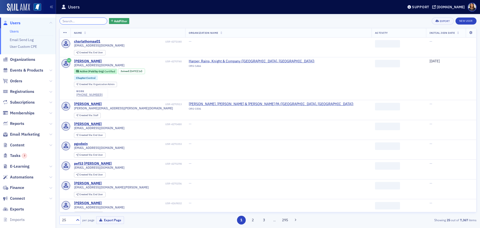
click at [92, 20] on input "search" at bounding box center [84, 21] width 48 height 7
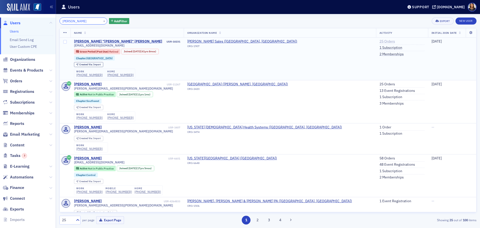
type input "[PERSON_NAME]"
click at [380, 42] on link "25 Orders" at bounding box center [388, 41] width 16 height 5
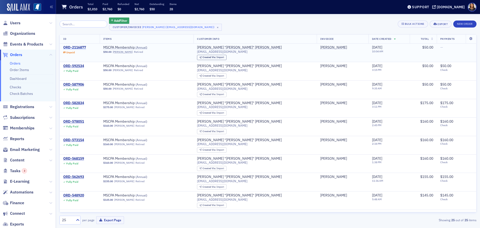
click at [74, 47] on div "ORD-2116877" at bounding box center [74, 47] width 23 height 5
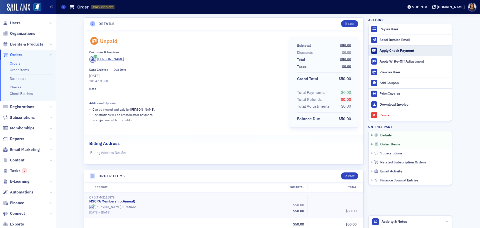
click at [380, 51] on div "Apply Check Payment" at bounding box center [415, 51] width 70 height 5
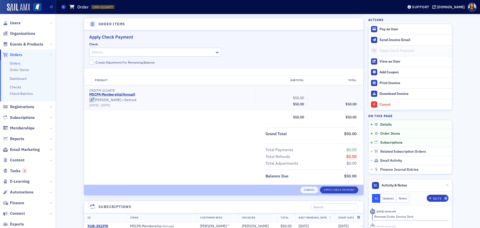
scroll to position [153, 0]
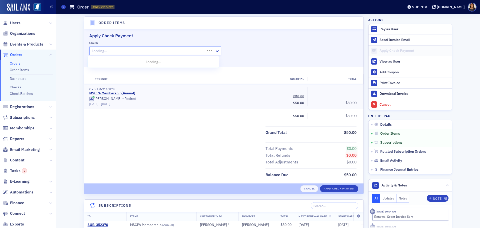
click at [177, 50] on div at bounding box center [147, 51] width 113 height 6
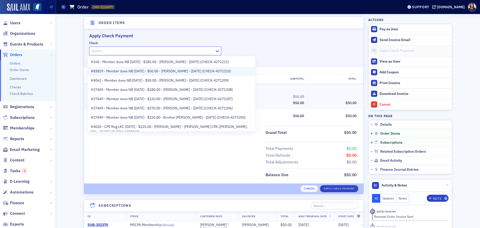
click at [176, 71] on span "#83829 - Member dues NB [DATE] - $50.00 - [PERSON_NAME] - [DATE] (CHECK-4271210)" at bounding box center [161, 71] width 140 height 5
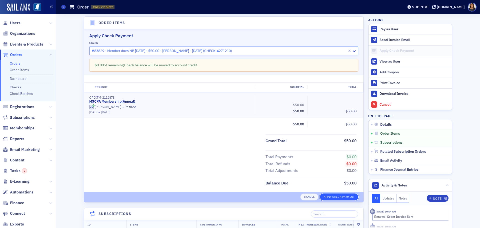
click at [333, 196] on button "Apply Check Payment" at bounding box center [339, 196] width 38 height 7
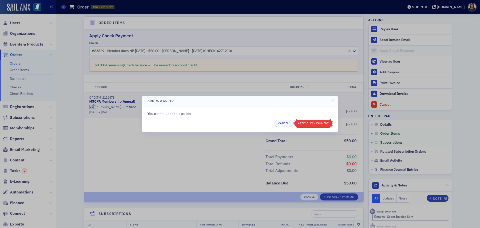
click at [314, 124] on button "Apply Check Payment" at bounding box center [313, 123] width 38 height 7
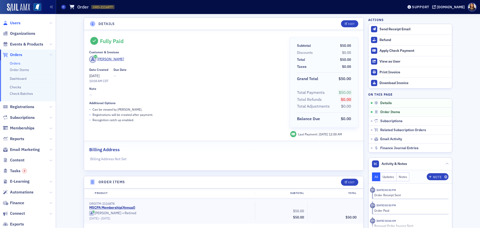
click at [18, 24] on span "Users" at bounding box center [15, 23] width 11 height 6
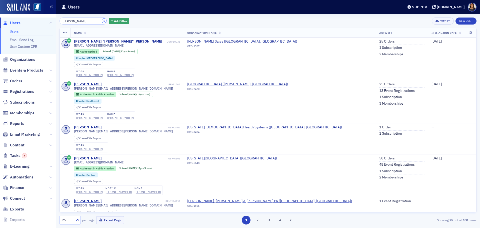
click at [102, 22] on button "×" at bounding box center [104, 21] width 5 height 5
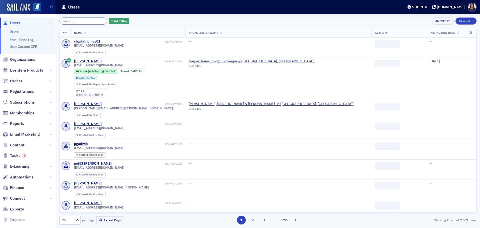
click at [94, 21] on input "search" at bounding box center [84, 21] width 48 height 7
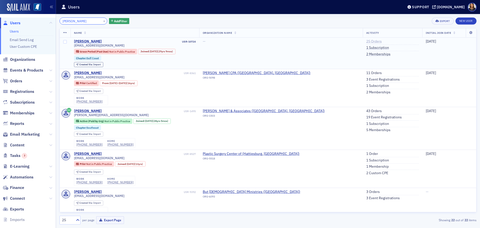
type input "[PERSON_NAME]"
click at [366, 41] on link "25 Orders" at bounding box center [374, 41] width 16 height 5
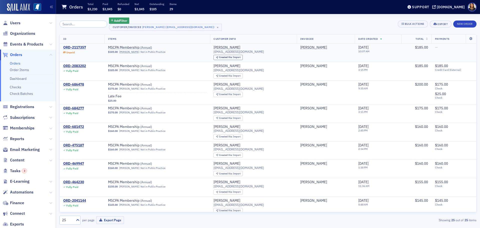
click at [80, 49] on div "ORD-2117357" at bounding box center [74, 47] width 23 height 5
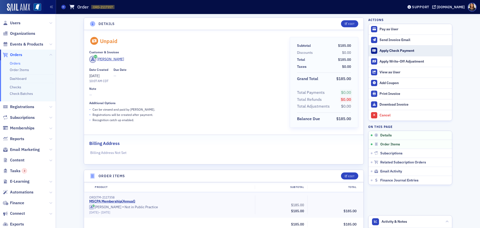
click at [386, 53] on div "Apply Check Payment" at bounding box center [415, 51] width 70 height 5
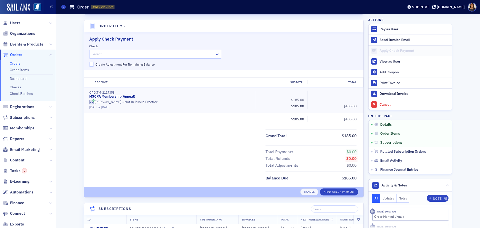
scroll to position [153, 0]
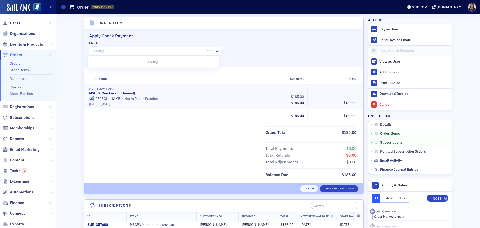
click at [161, 50] on div at bounding box center [147, 51] width 113 height 6
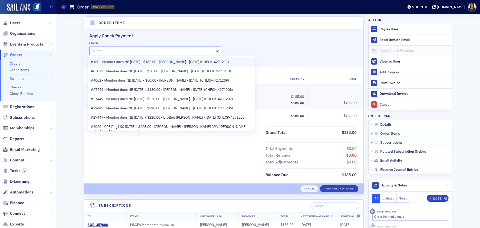
click at [184, 61] on span "#160 - Member dues NB [DATE] - $185.00 - [PERSON_NAME] - [DATE] (CHECK-4271211)" at bounding box center [160, 61] width 138 height 5
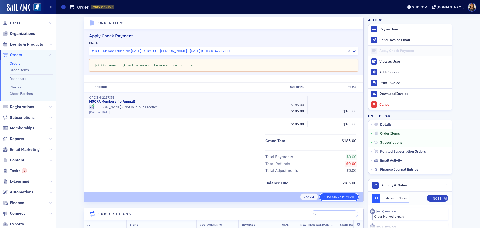
click at [335, 198] on button "Apply Check Payment" at bounding box center [339, 196] width 38 height 7
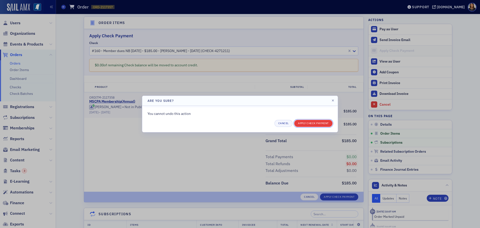
click at [316, 125] on button "Apply Check Payment" at bounding box center [313, 123] width 38 height 7
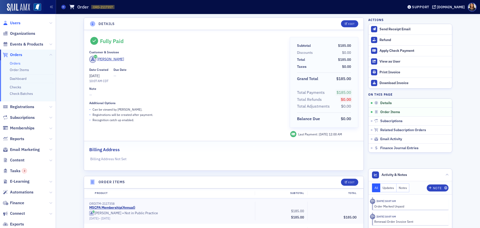
click at [14, 23] on span "Users" at bounding box center [15, 23] width 11 height 6
